Goal: Navigation & Orientation: Find specific page/section

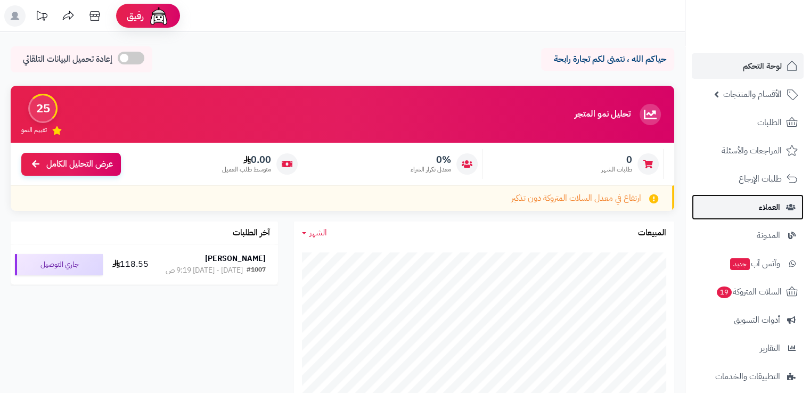
click at [759, 207] on span "العملاء" at bounding box center [769, 207] width 21 height 15
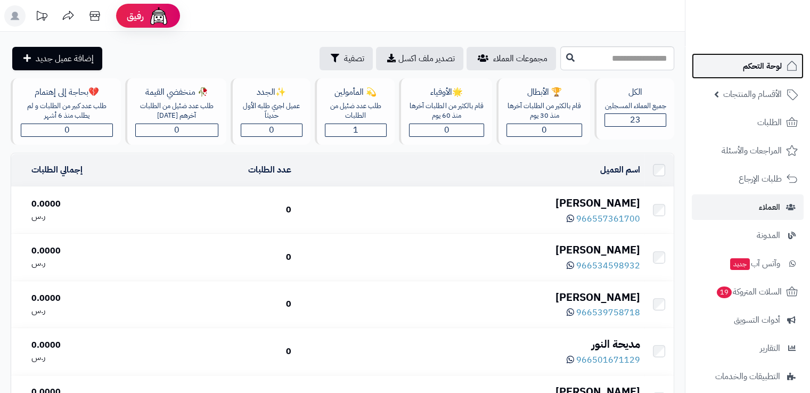
click at [776, 67] on span "لوحة التحكم" at bounding box center [762, 66] width 39 height 15
